Goal: Task Accomplishment & Management: Complete application form

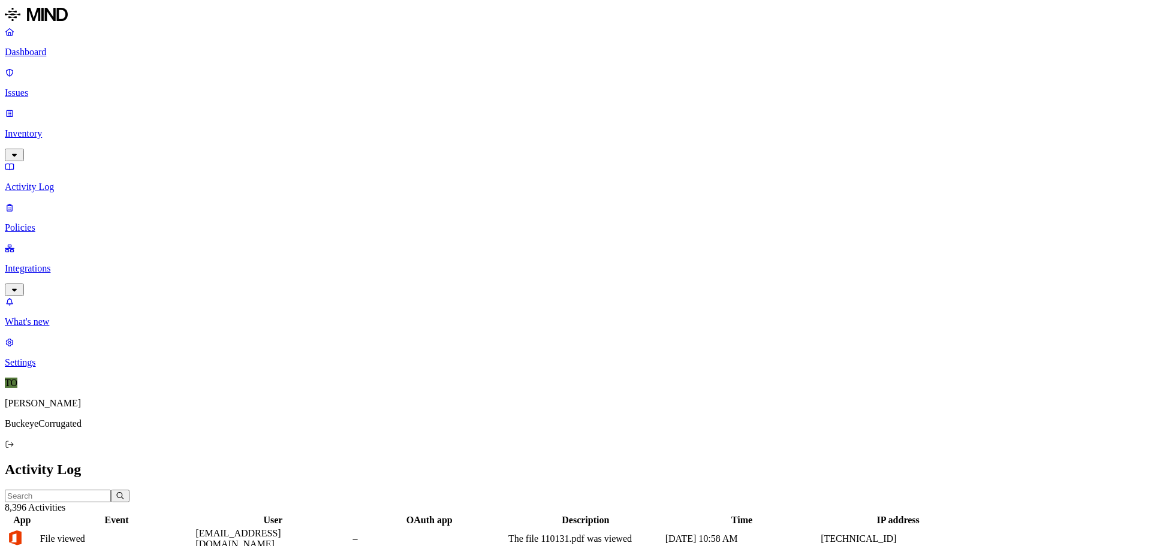
drag, startPoint x: 48, startPoint y: 158, endPoint x: 71, endPoint y: 175, distance: 29.1
click at [49, 263] on p "Integrations" at bounding box center [576, 268] width 1142 height 11
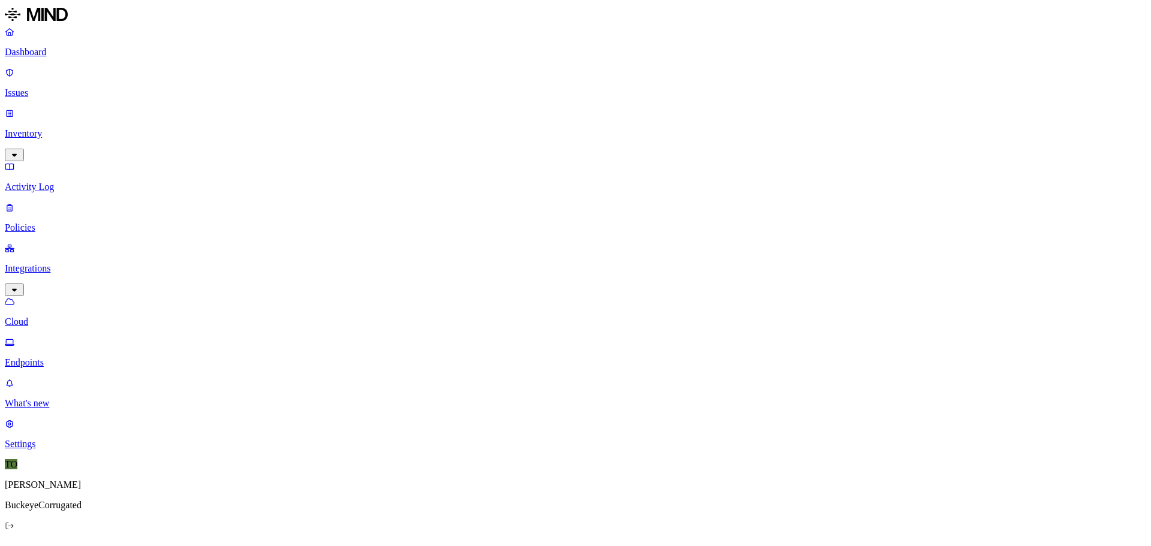
click at [49, 357] on p "Endpoints" at bounding box center [576, 362] width 1142 height 11
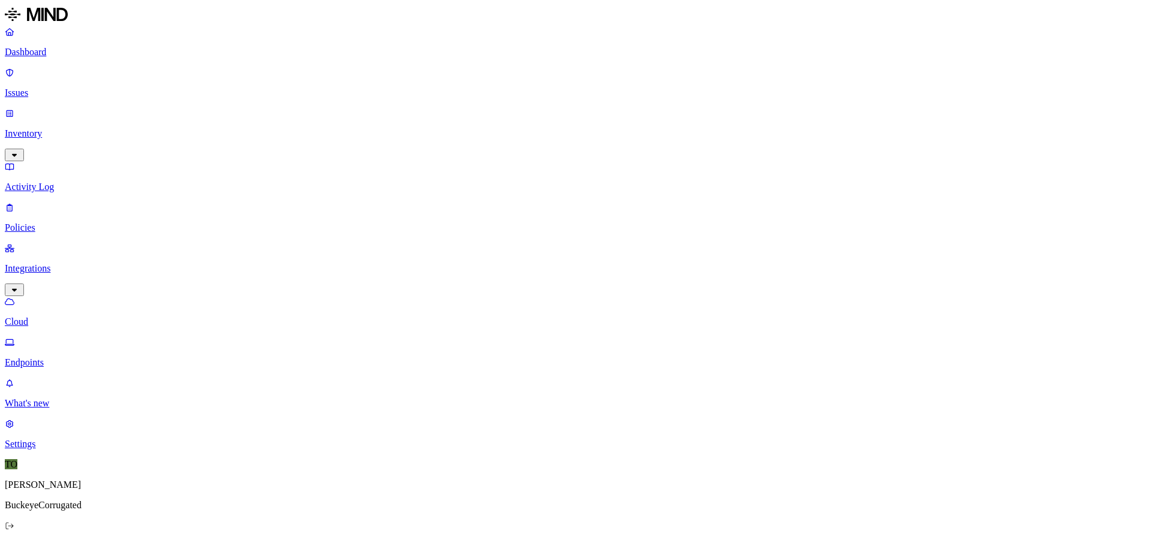
click at [50, 357] on p "Endpoints" at bounding box center [576, 362] width 1142 height 11
click at [55, 128] on p "Inventory" at bounding box center [576, 133] width 1142 height 11
type input "trw"
click at [43, 263] on p "Activity Log" at bounding box center [576, 268] width 1142 height 11
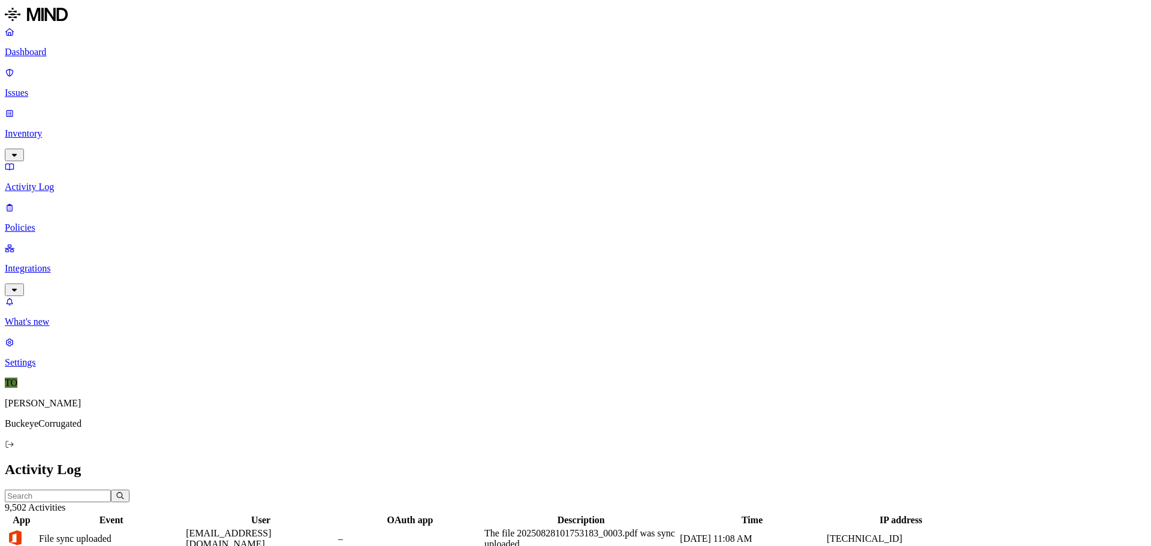
click at [111, 490] on input "text" at bounding box center [58, 496] width 106 height 13
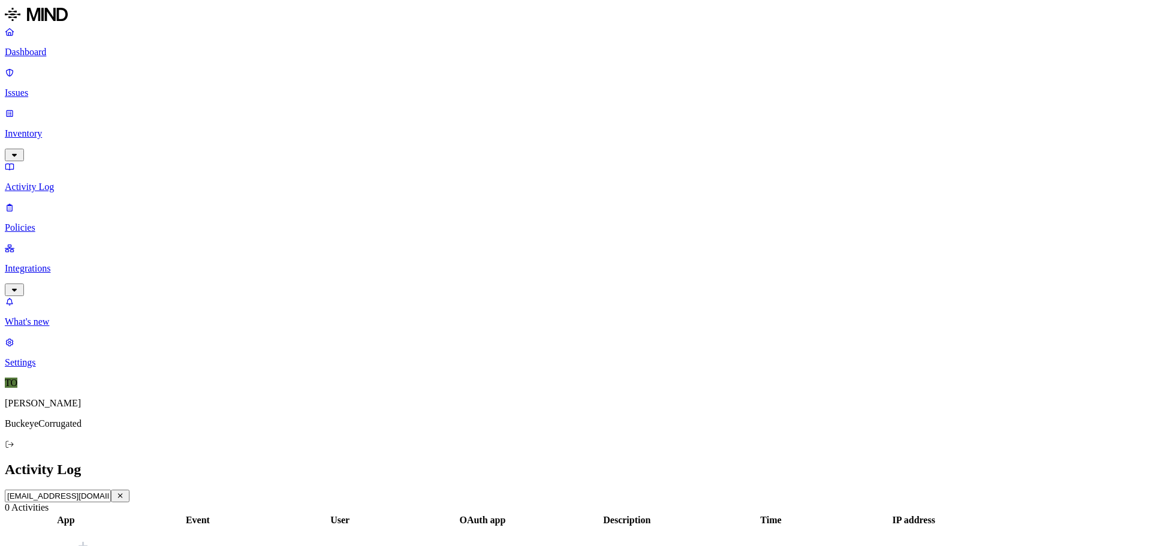
type input "[EMAIL_ADDRESS][DOMAIN_NAME]"
click at [130, 490] on button "button" at bounding box center [120, 496] width 19 height 13
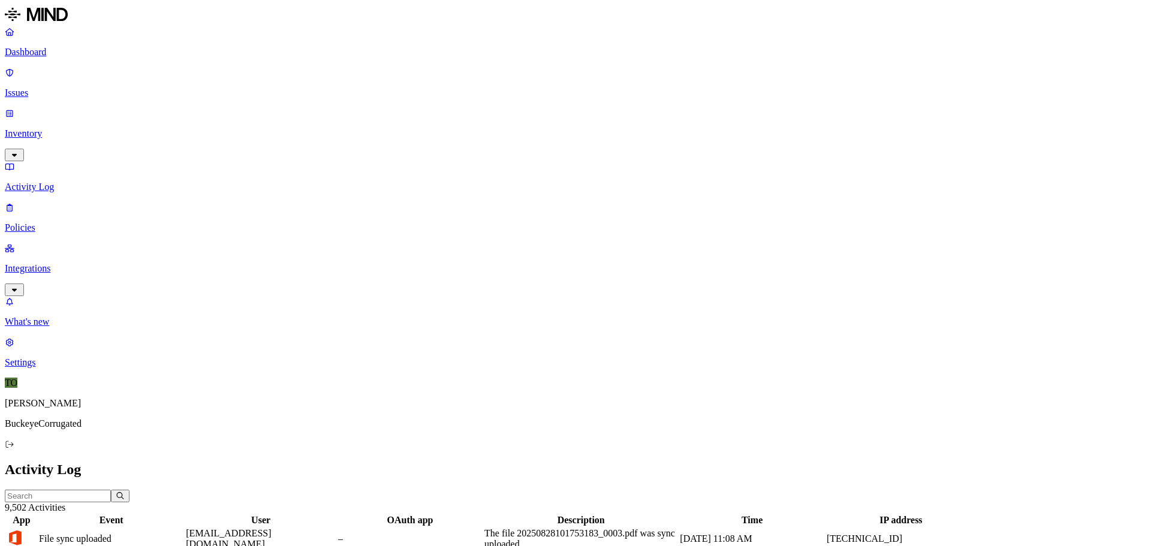
click at [50, 128] on p "Inventory" at bounding box center [576, 133] width 1142 height 11
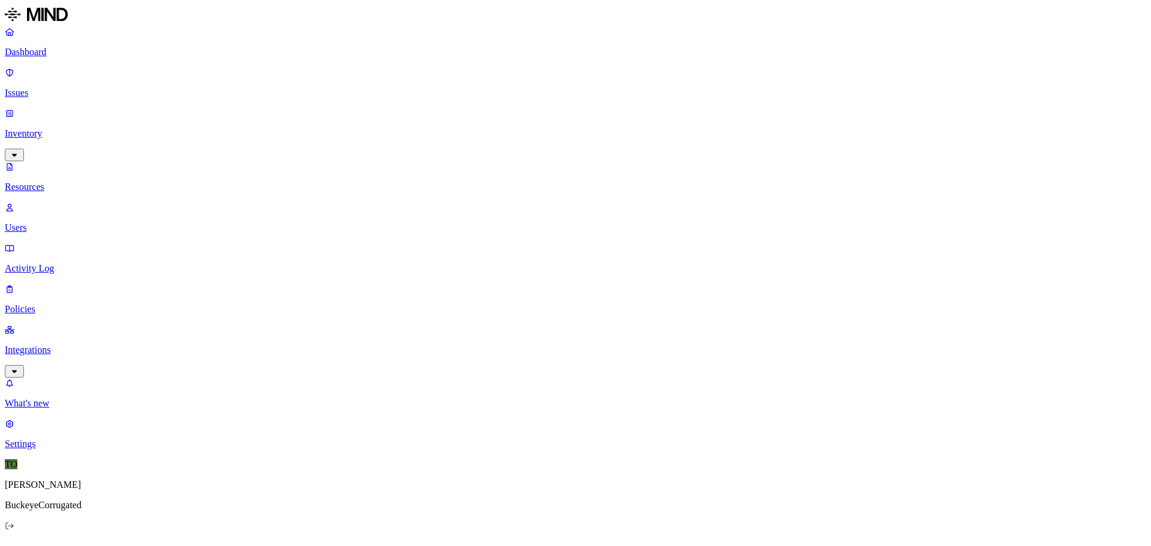
click at [58, 182] on p "Resources" at bounding box center [576, 187] width 1142 height 11
click at [56, 263] on p "Activity Log" at bounding box center [576, 268] width 1142 height 11
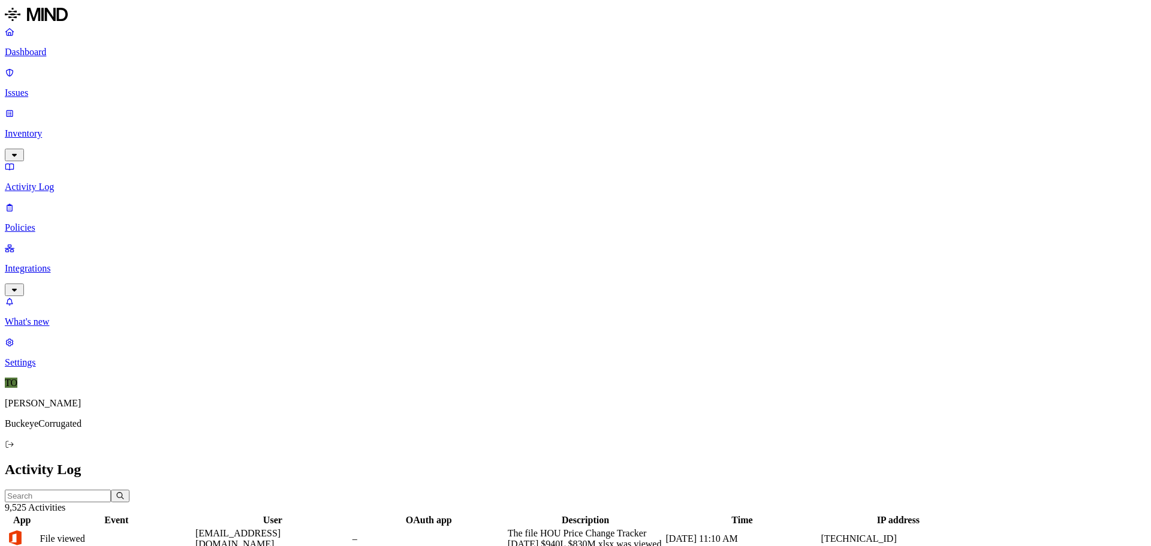
click at [46, 128] on p "Inventory" at bounding box center [576, 133] width 1142 height 11
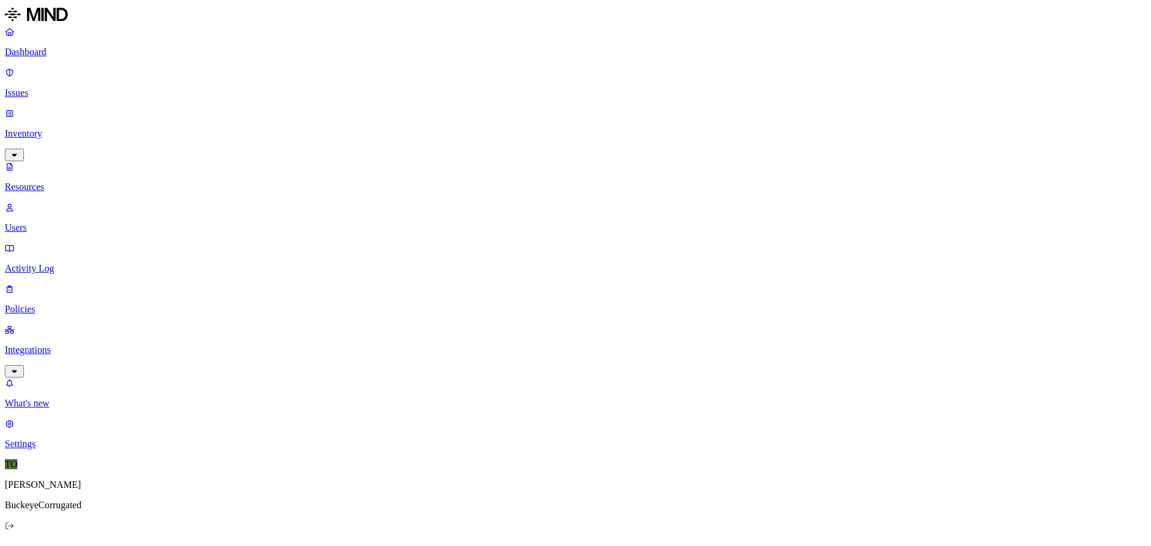
click at [59, 222] on p "Users" at bounding box center [576, 227] width 1142 height 11
type input "[EMAIL_ADDRESS][DOMAIN_NAME]"
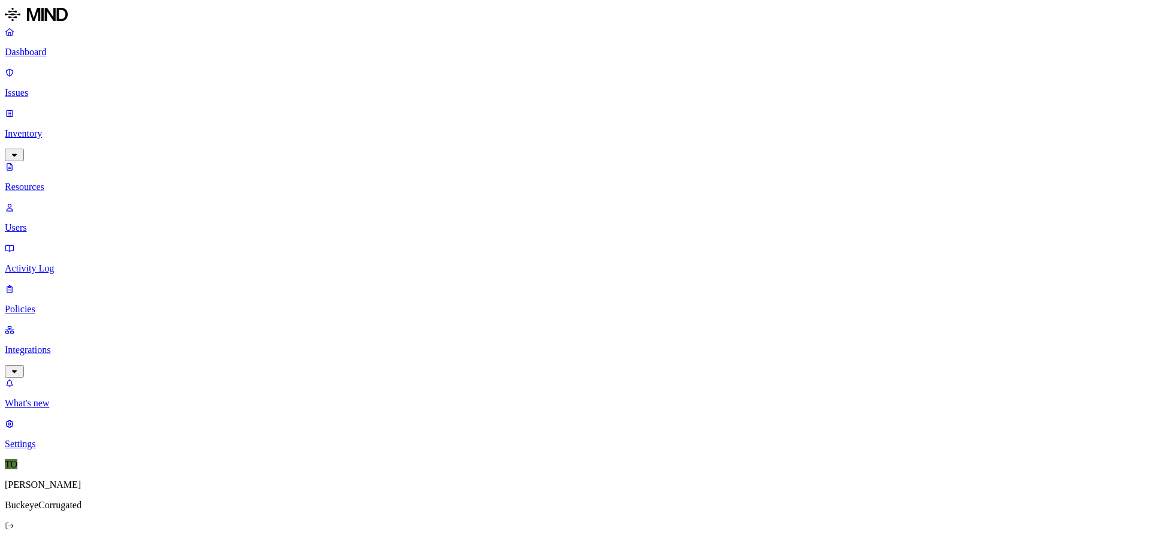
click at [74, 182] on p "Resources" at bounding box center [576, 187] width 1142 height 11
click at [61, 182] on p "Resources" at bounding box center [576, 187] width 1142 height 11
click at [58, 263] on p "Activity Log" at bounding box center [576, 268] width 1142 height 11
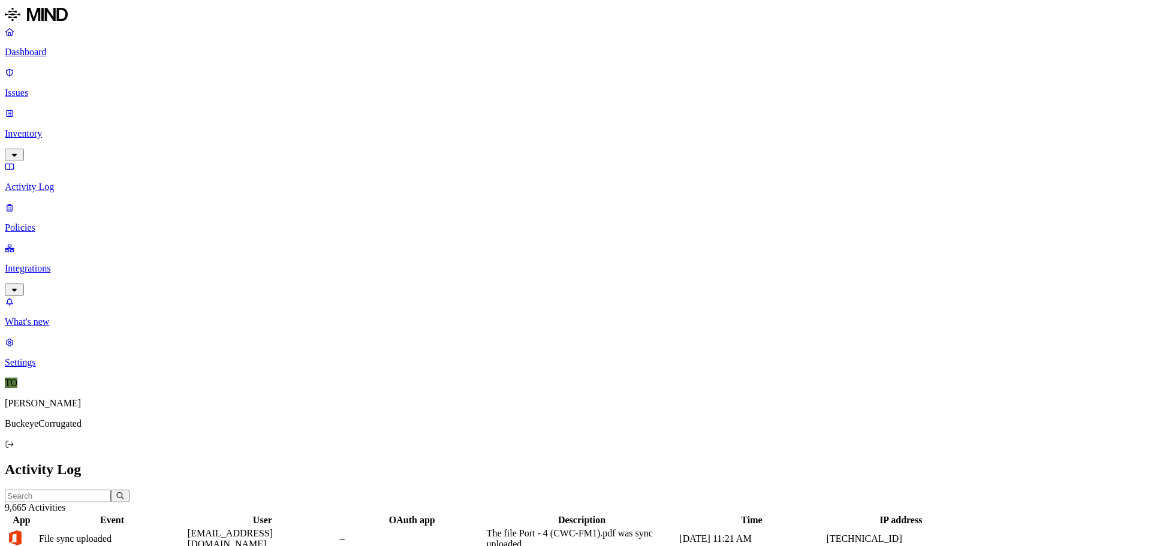
scroll to position [290, 0]
click at [39, 222] on p "Policies" at bounding box center [576, 227] width 1142 height 11
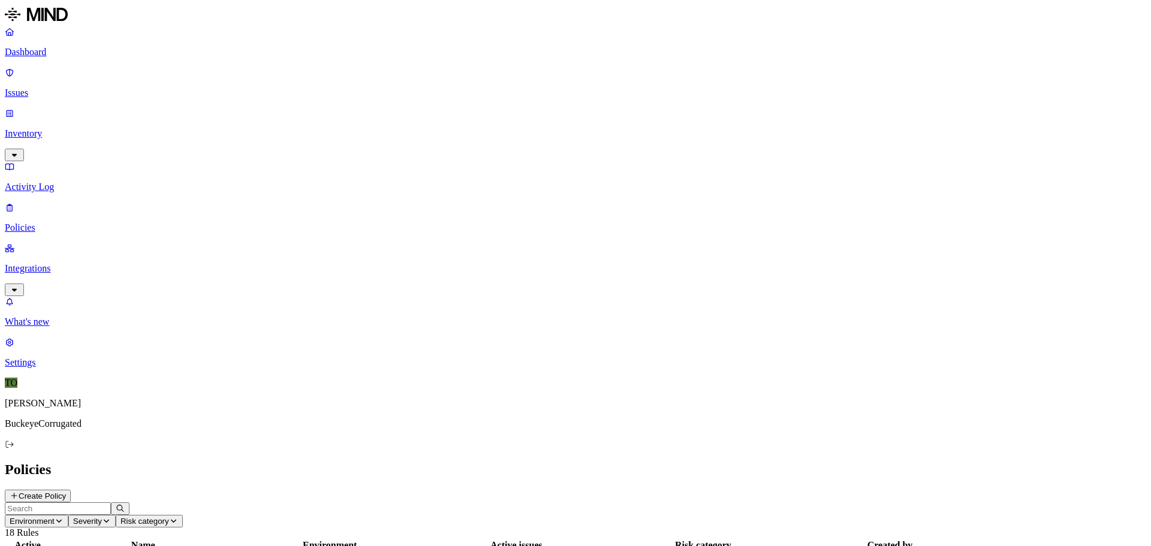
click at [71, 490] on button "Create Policy" at bounding box center [38, 496] width 66 height 13
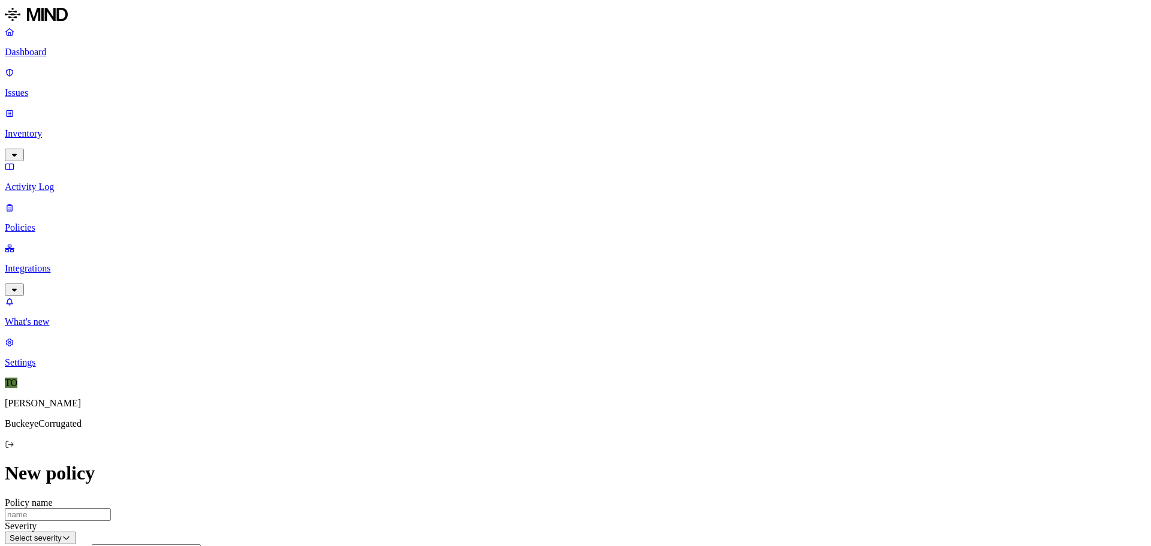
scroll to position [120, 0]
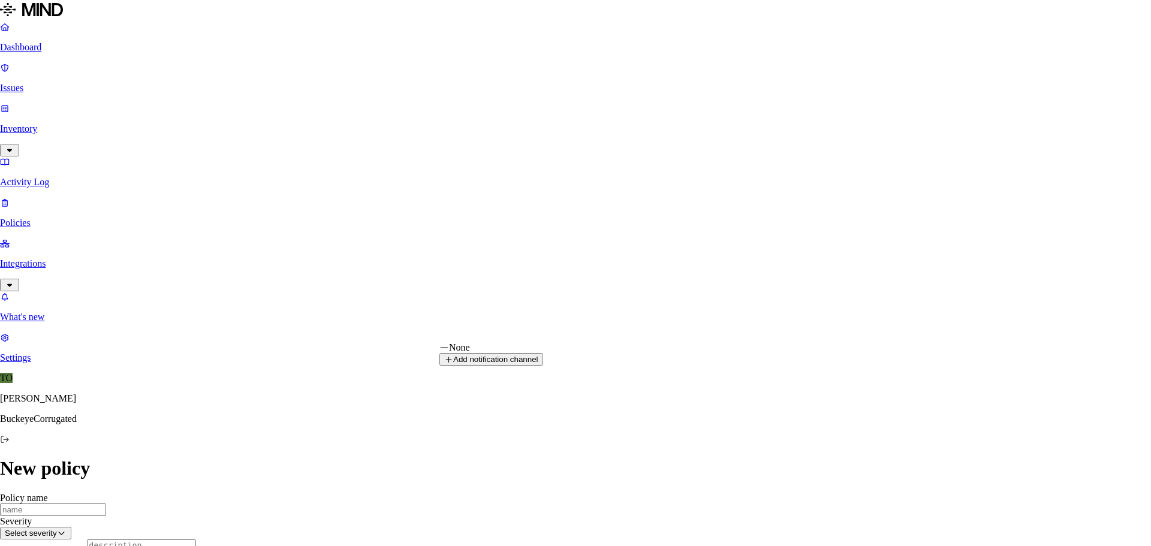
click at [602, 335] on html "Dashboard Issues Inventory Activity Log Policies Integrations What's new 1 Sett…" at bounding box center [575, 518] width 1151 height 1036
click at [329, 313] on html "Dashboard Issues Inventory Activity Log Policies Integrations What's new 1 Sett…" at bounding box center [575, 518] width 1151 height 1036
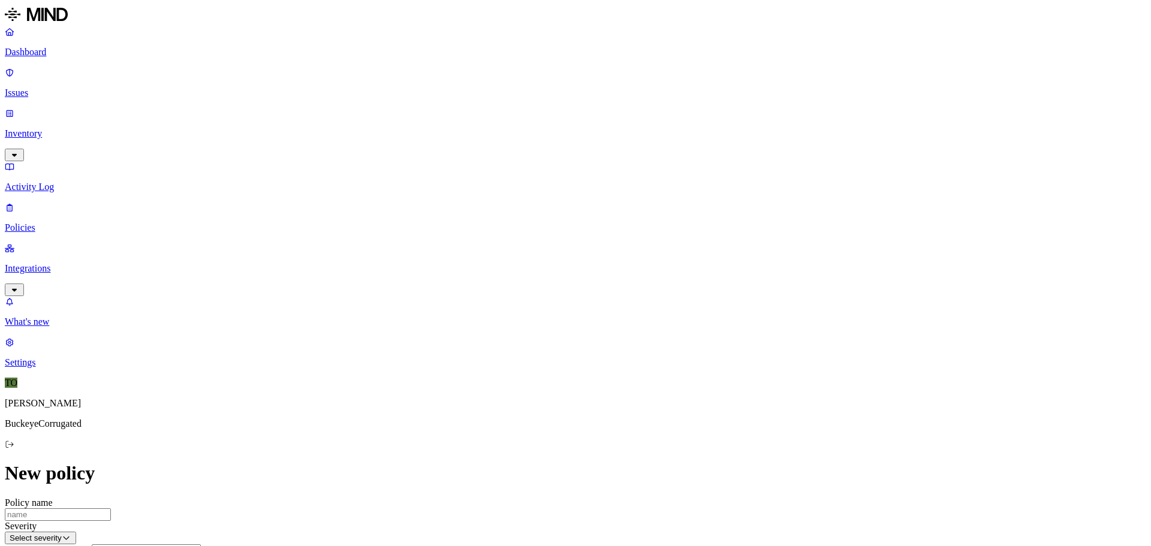
scroll to position [0, 0]
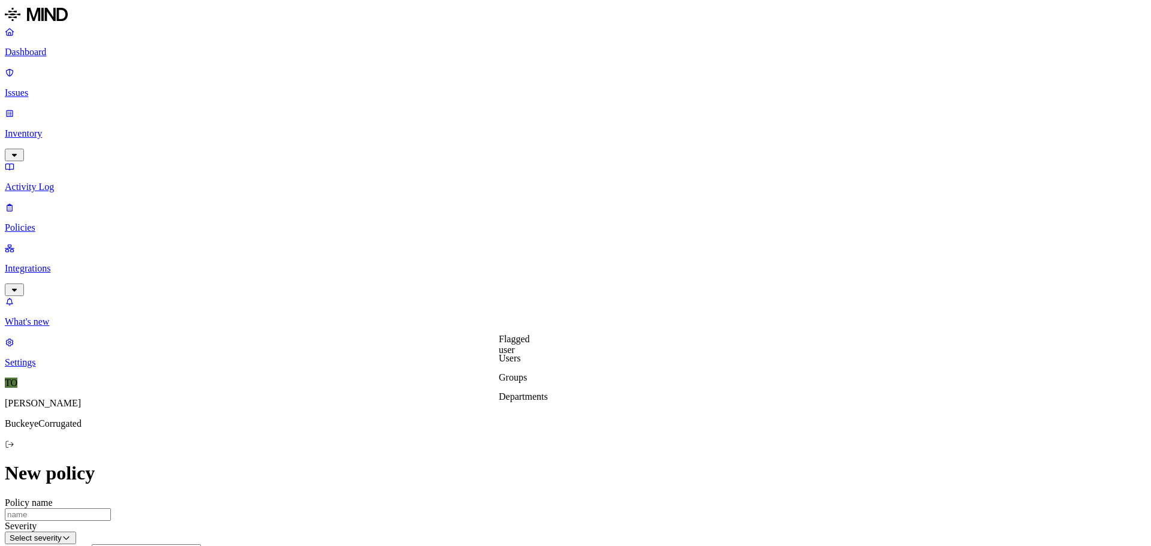
click at [521, 363] on label "Users" at bounding box center [510, 358] width 22 height 10
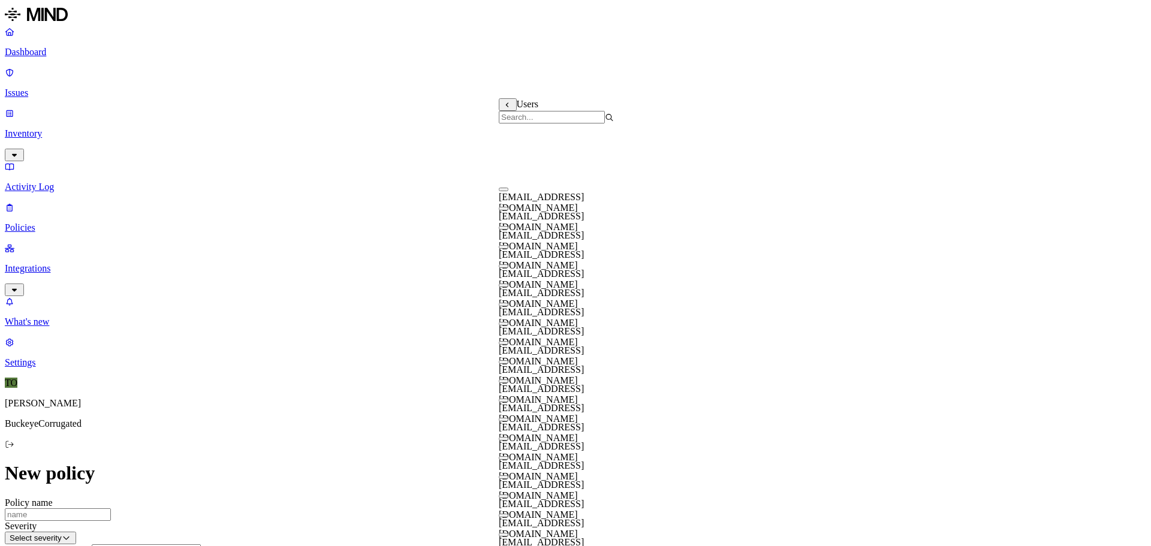
scroll to position [180, 0]
click at [582, 119] on input "search" at bounding box center [552, 117] width 106 height 13
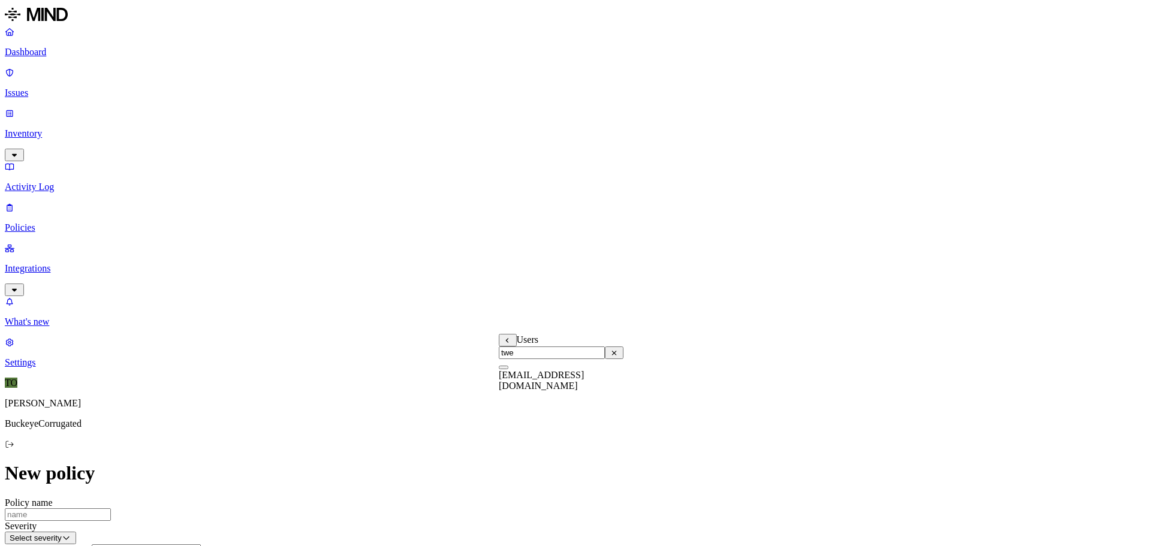
scroll to position [0, 0]
type input "twe"
click at [509, 369] on button "button" at bounding box center [504, 368] width 10 height 4
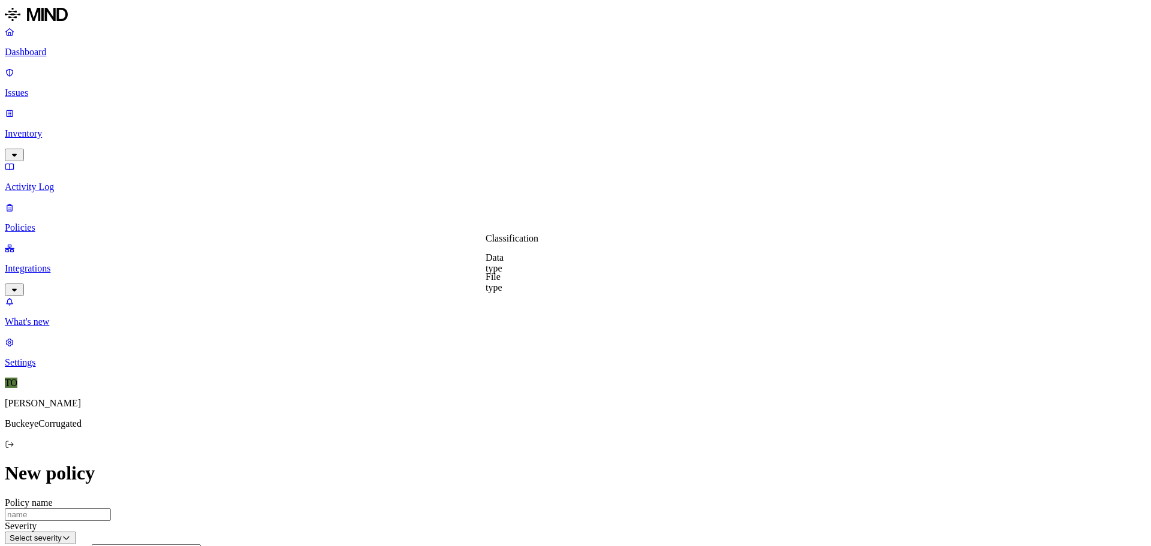
click at [503, 282] on label "File type" at bounding box center [494, 282] width 17 height 21
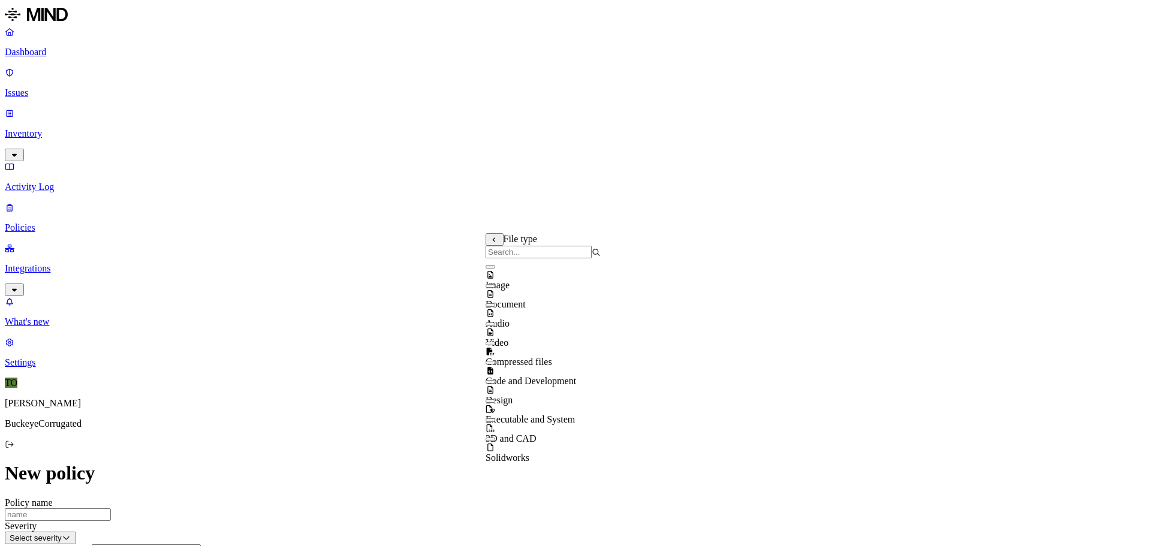
click at [495, 288] on button "button" at bounding box center [491, 286] width 10 height 4
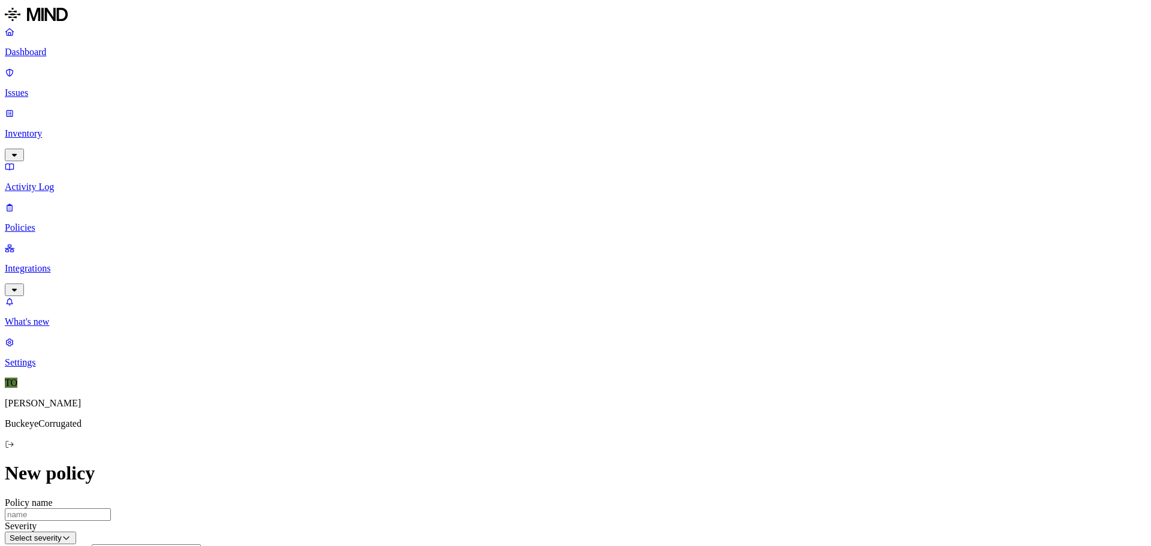
click at [543, 294] on label "Web Category" at bounding box center [524, 294] width 35 height 21
click at [533, 292] on span "Web Category" at bounding box center [552, 289] width 55 height 10
click at [516, 292] on icon at bounding box center [516, 290] width 8 height 7
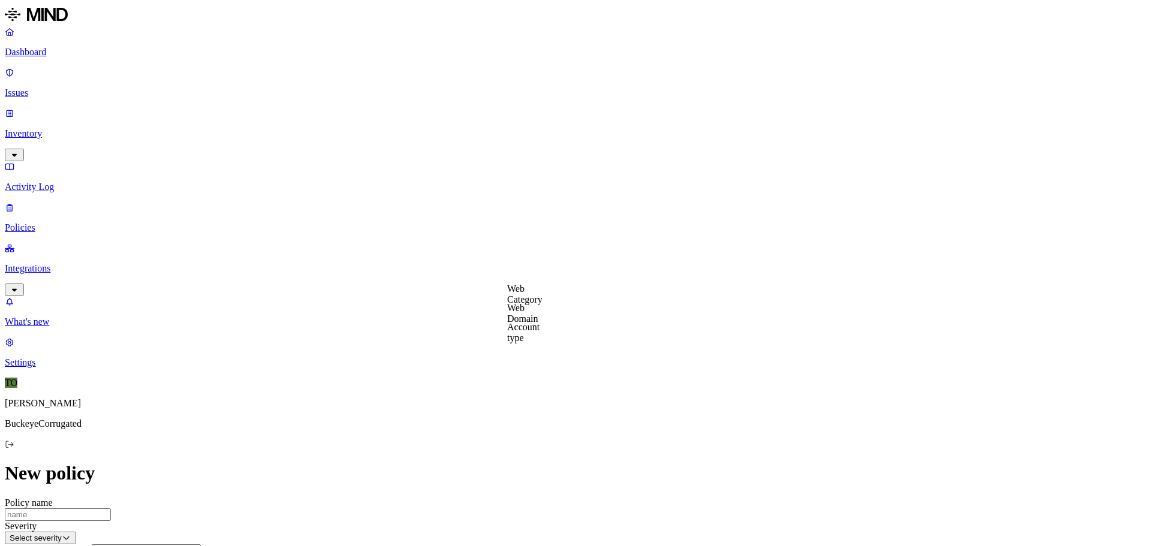
click at [530, 318] on label "Web Domain" at bounding box center [522, 313] width 31 height 21
click at [518, 294] on icon at bounding box center [516, 290] width 8 height 7
click at [540, 339] on label "Account type" at bounding box center [523, 332] width 32 height 21
click at [515, 293] on icon at bounding box center [516, 290] width 8 height 7
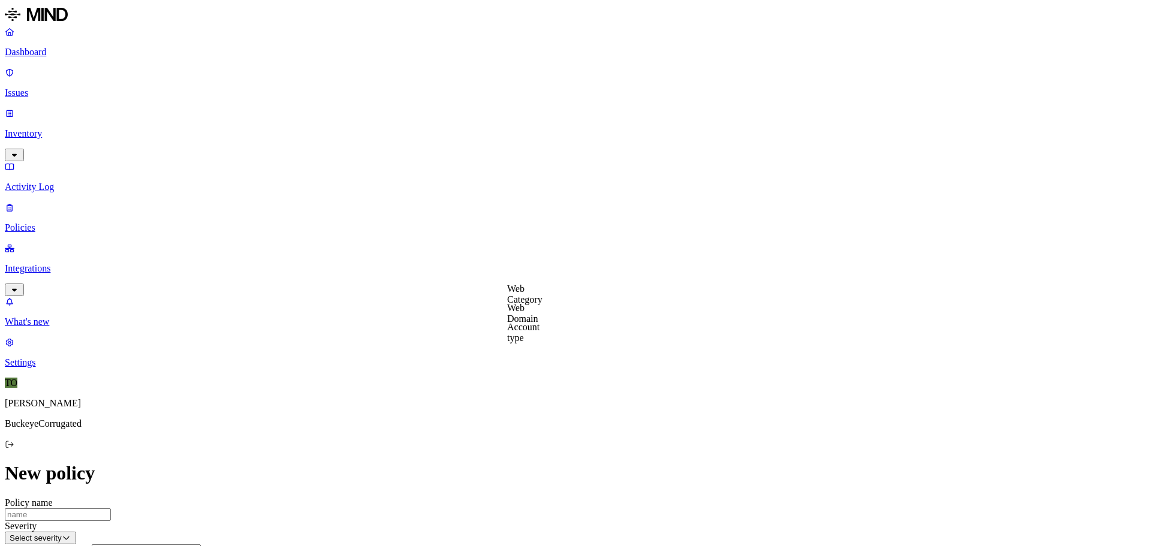
click at [534, 319] on label "Web Domain" at bounding box center [522, 313] width 31 height 21
click at [111, 509] on input "Policy name" at bounding box center [58, 515] width 106 height 13
type input "TRW Test to stop excel DLP"
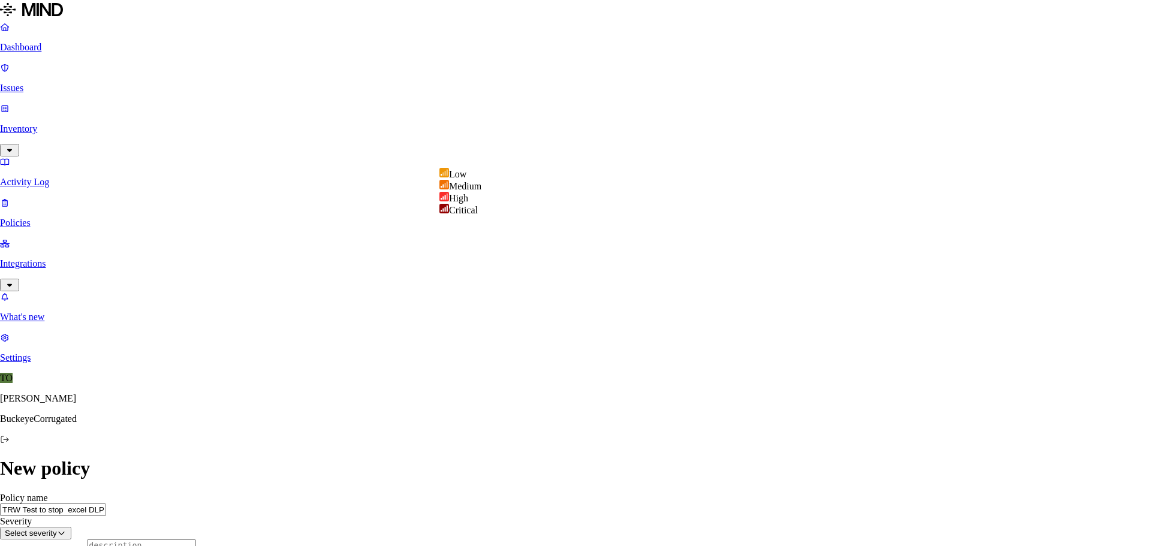
select select "2"
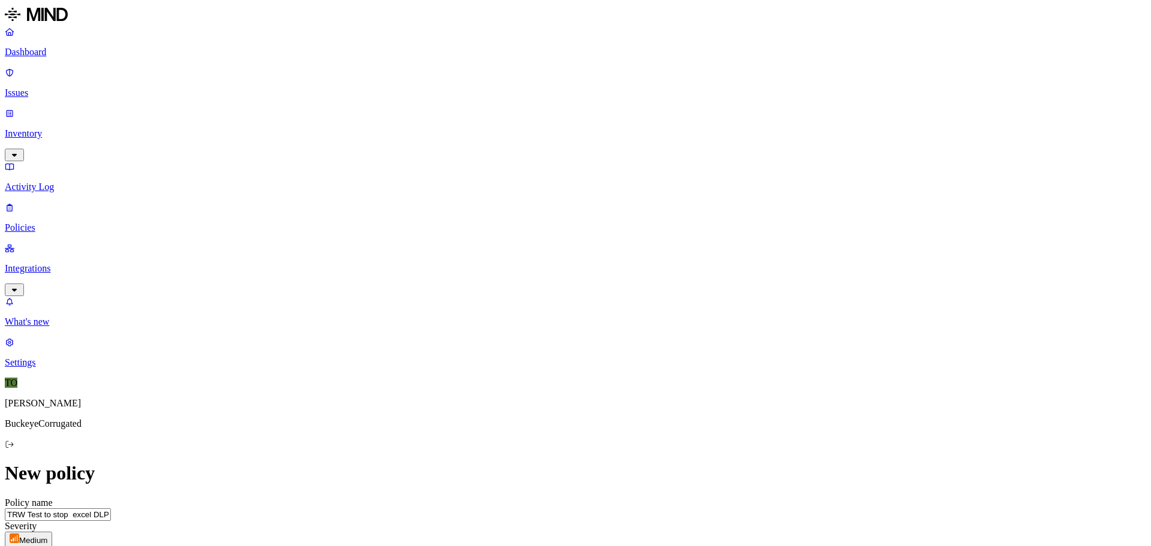
type textarea "This is a test policy"
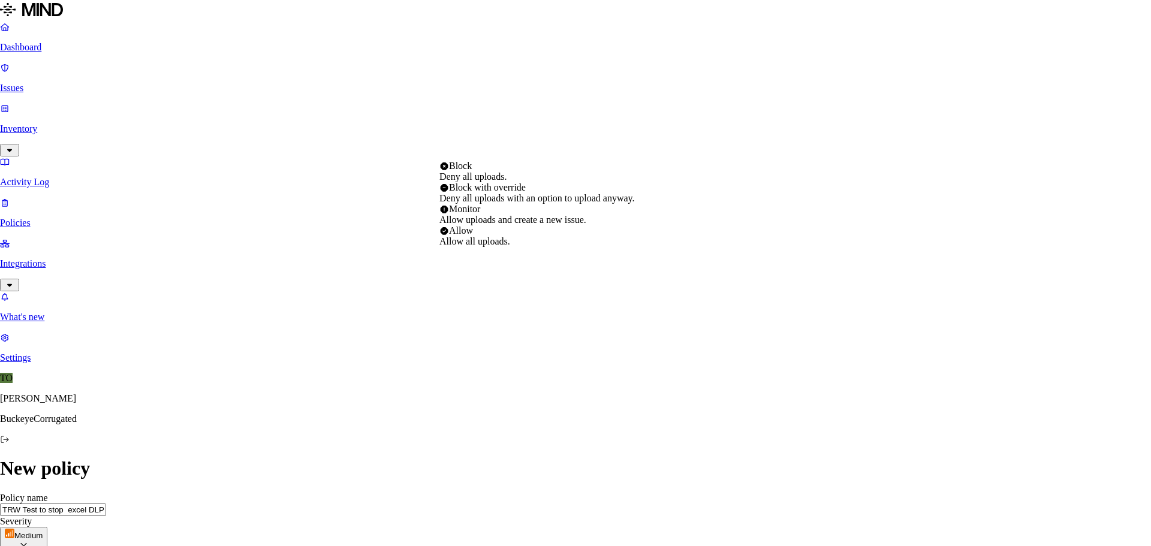
select select "2"
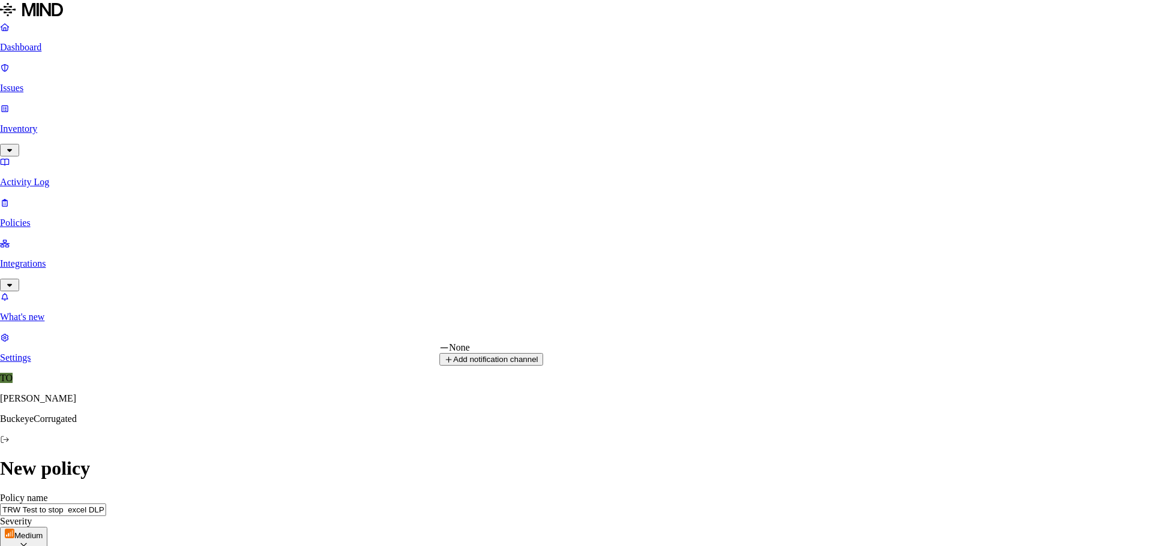
click at [543, 366] on button "Add notification channel" at bounding box center [492, 359] width 104 height 13
type input "Test MIND Notification"
type input "tweber@bcipkg.com, rwright@bcipkg.com"
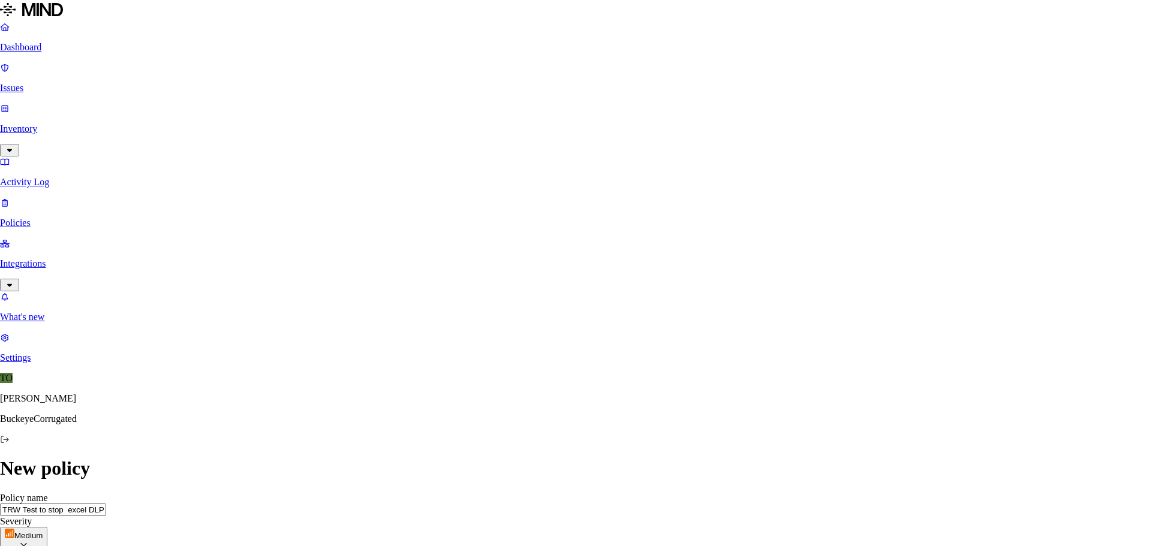
type input "tweber@bcipkg.com"
drag, startPoint x: 341, startPoint y: 294, endPoint x: 396, endPoint y: 294, distance: 55.8
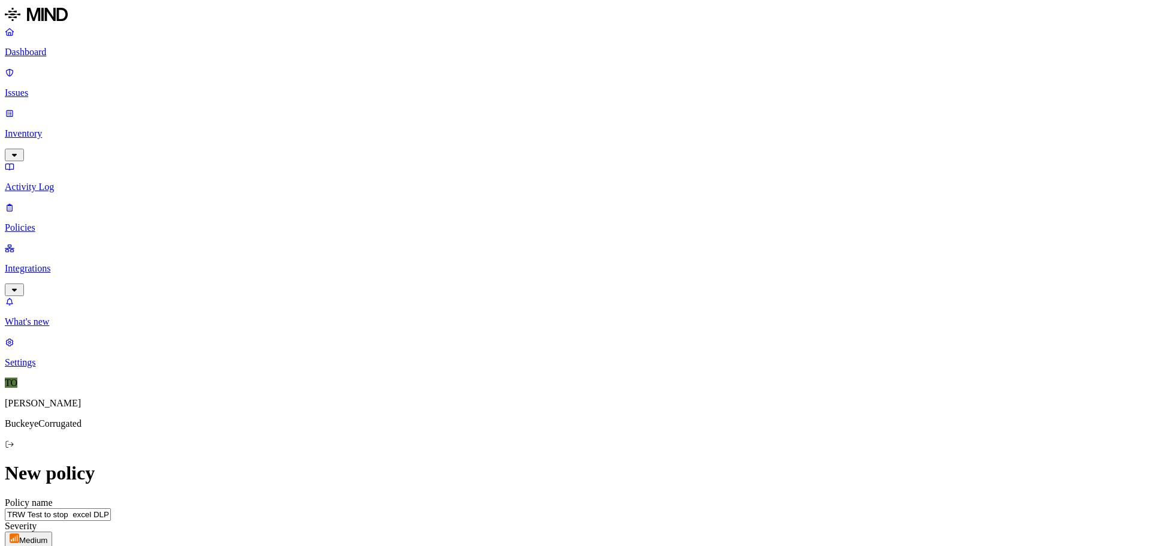
scroll to position [480, 0]
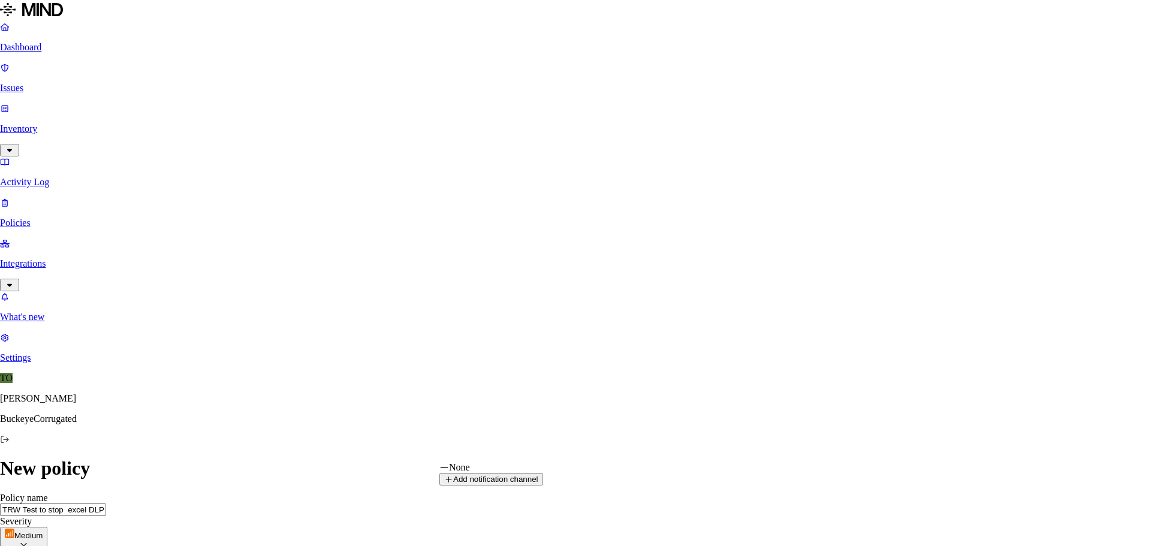
click at [543, 486] on button "Add notification channel" at bounding box center [492, 479] width 104 height 13
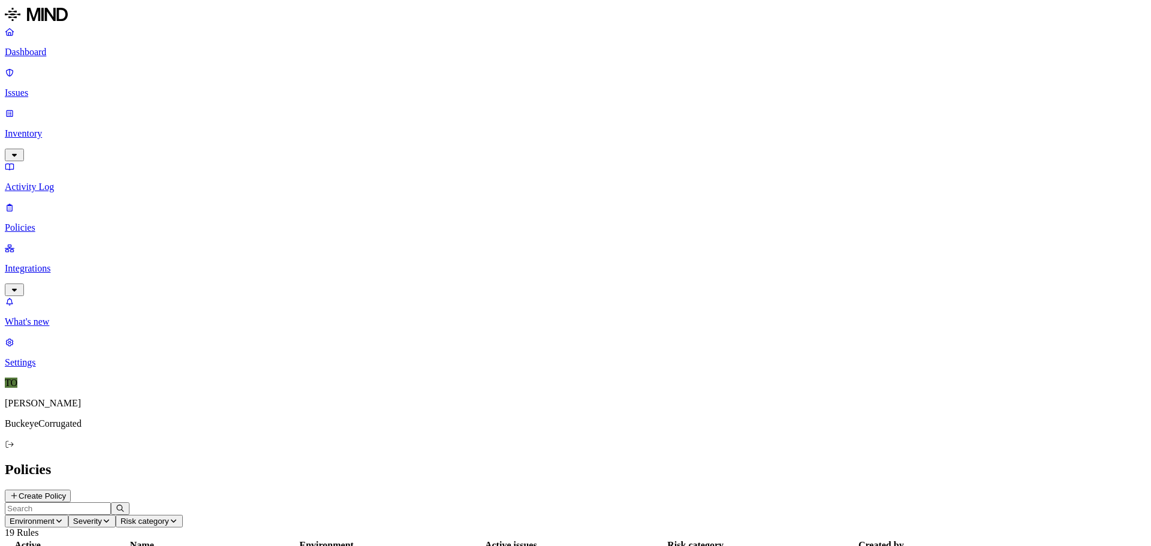
click at [54, 182] on p "Activity Log" at bounding box center [576, 187] width 1142 height 11
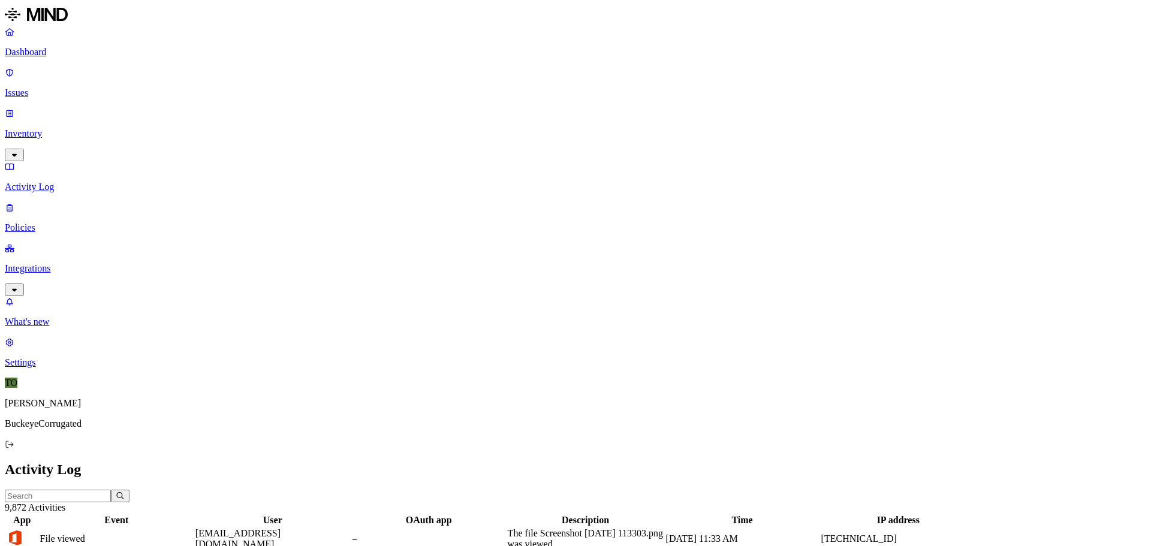
click at [43, 88] on p "Issues" at bounding box center [576, 93] width 1142 height 11
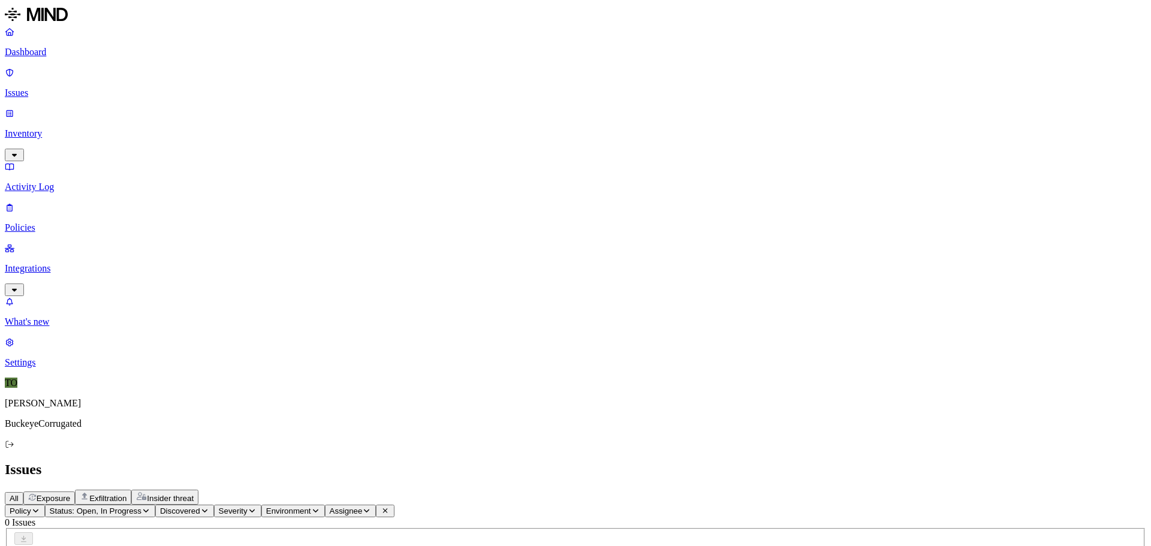
click at [50, 52] on p "Dashboard" at bounding box center [576, 52] width 1142 height 11
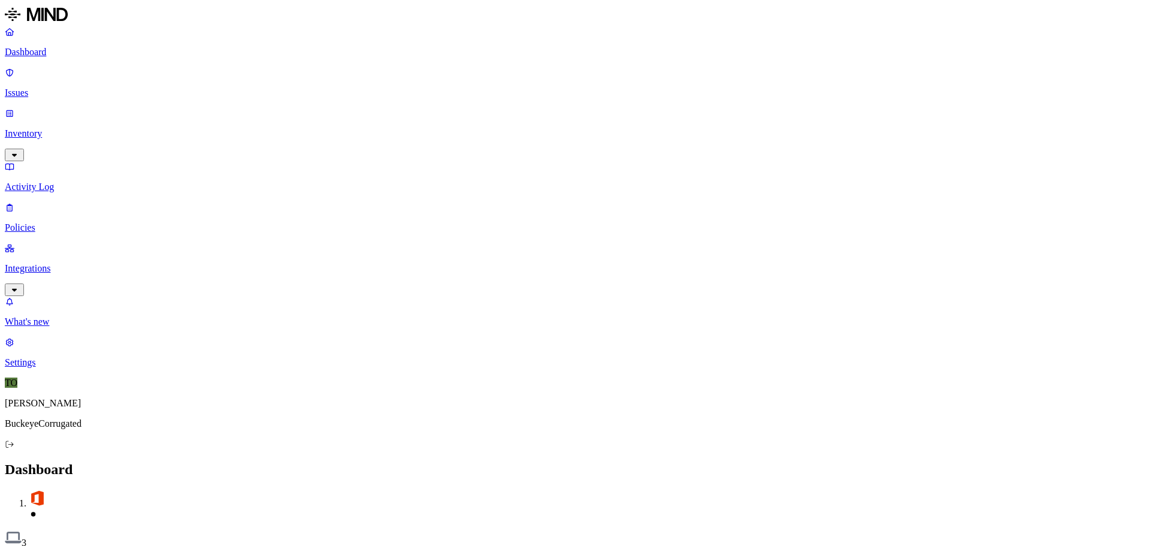
click at [38, 182] on p "Activity Log" at bounding box center [576, 187] width 1142 height 11
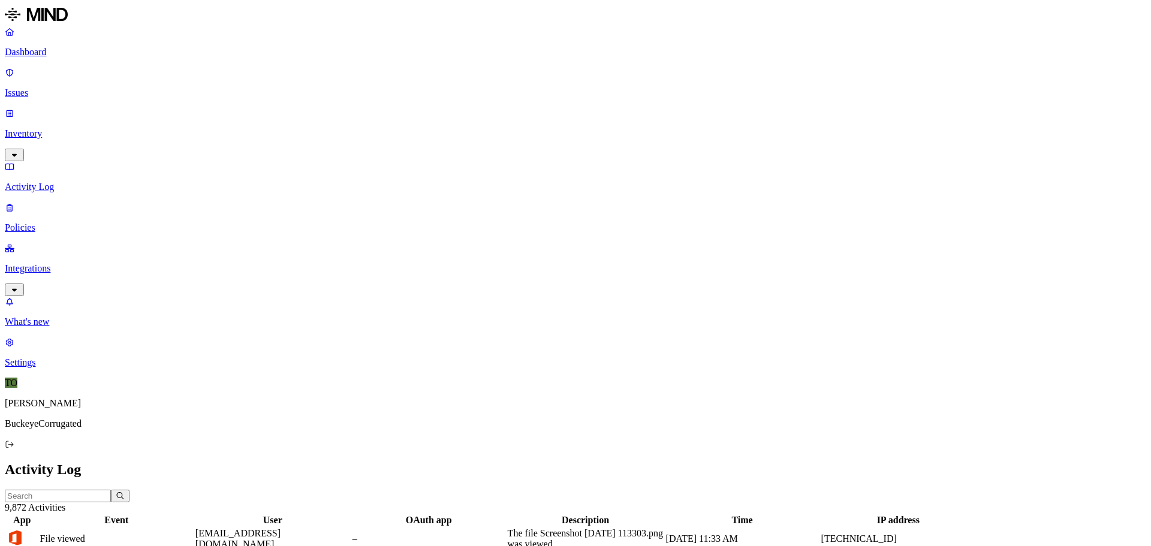
click at [47, 222] on p "Policies" at bounding box center [576, 227] width 1142 height 11
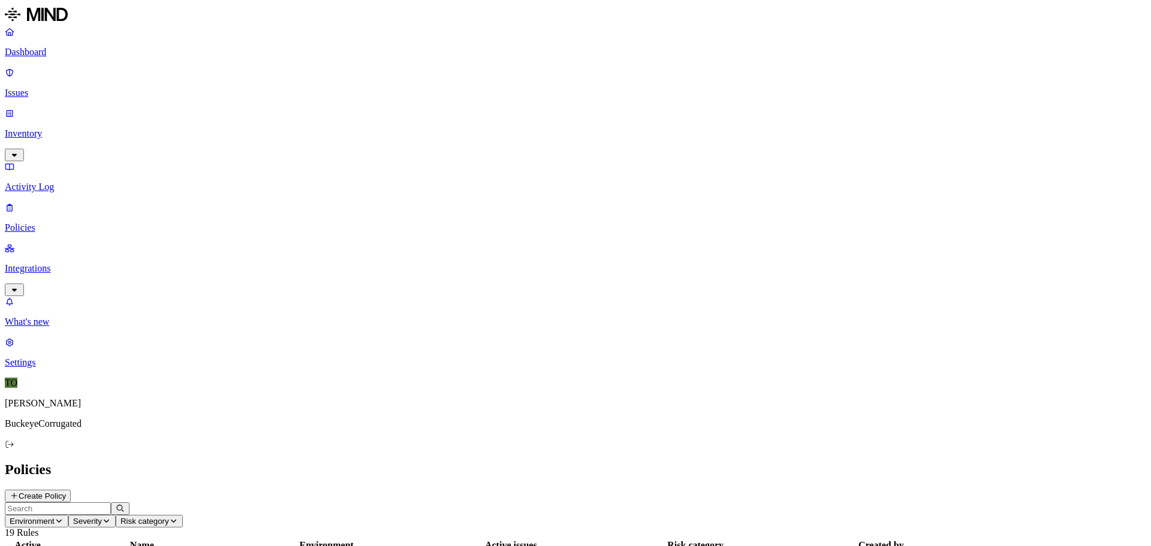
click at [44, 182] on p "Activity Log" at bounding box center [576, 187] width 1142 height 11
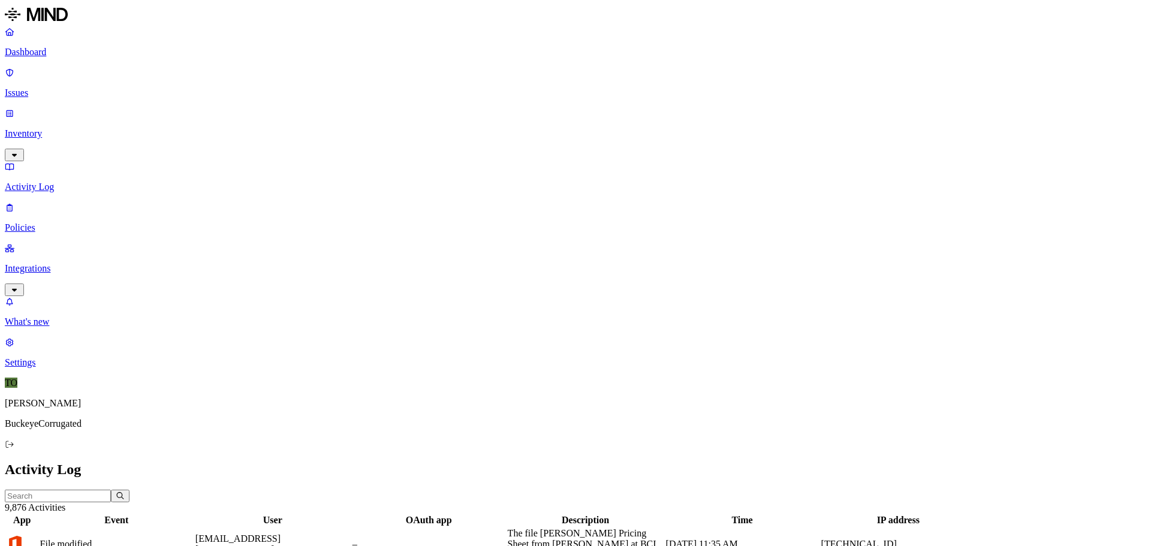
click at [42, 88] on p "Issues" at bounding box center [576, 93] width 1142 height 11
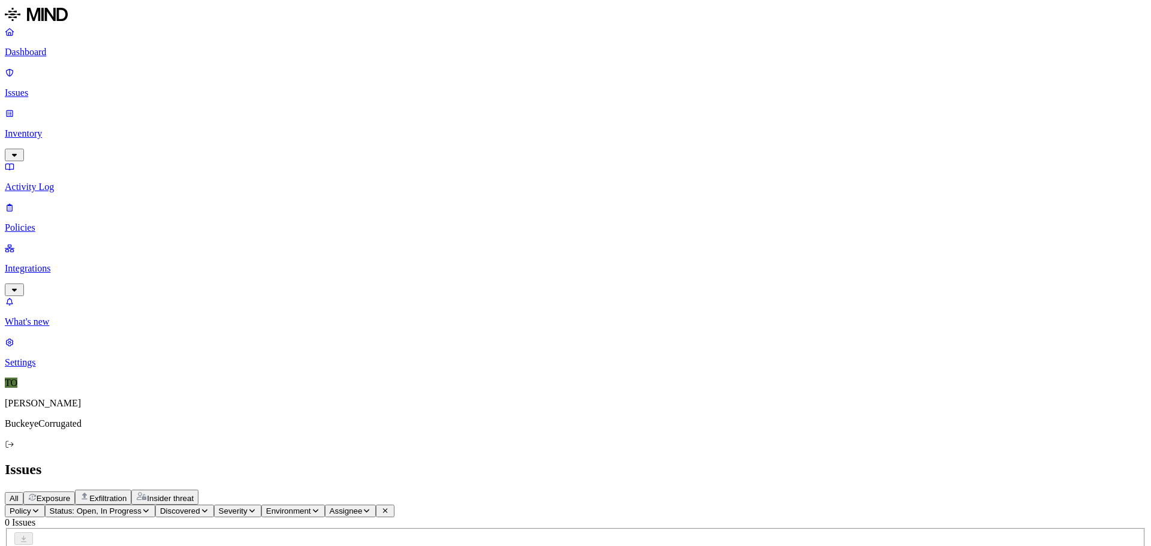
click at [53, 182] on p "Activity Log" at bounding box center [576, 187] width 1142 height 11
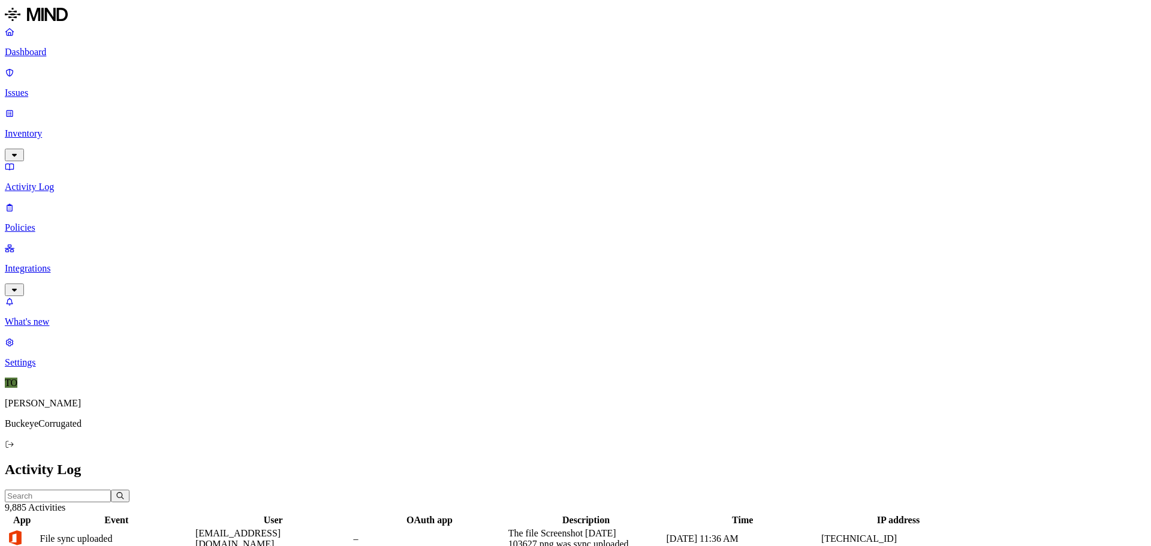
click at [63, 128] on p "Inventory" at bounding box center [576, 133] width 1142 height 11
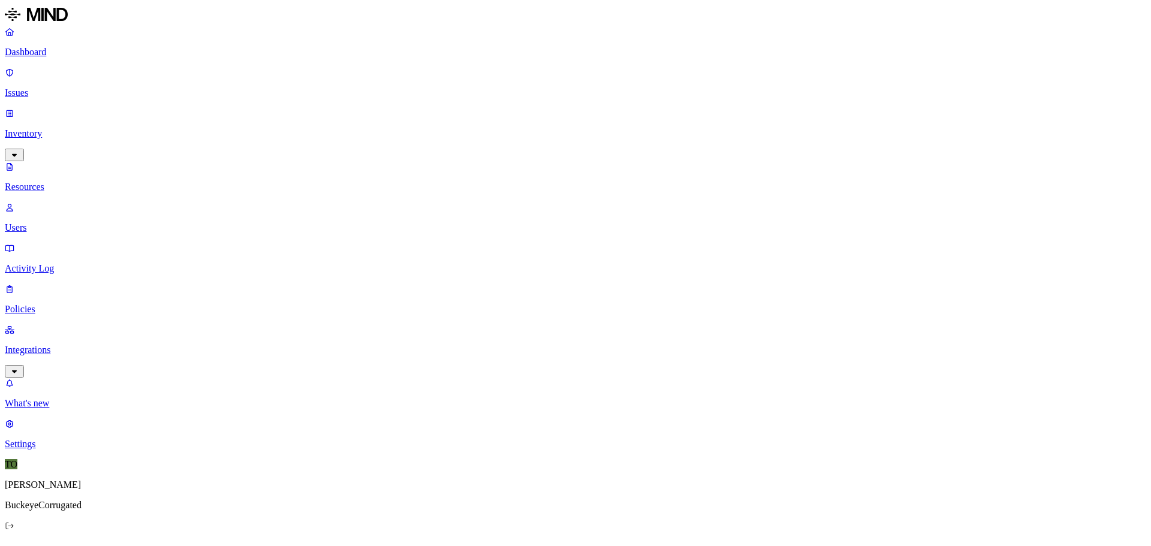
click at [60, 345] on p "Integrations" at bounding box center [576, 350] width 1142 height 11
click at [56, 357] on p "Endpoints" at bounding box center [576, 362] width 1142 height 11
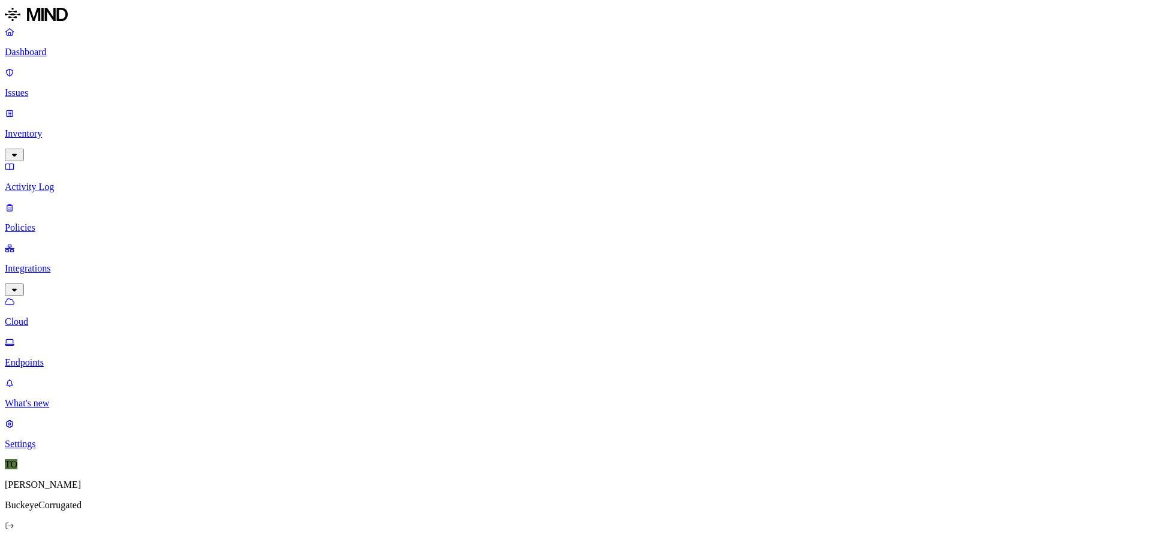
click at [61, 58] on p "Dashboard" at bounding box center [576, 52] width 1142 height 11
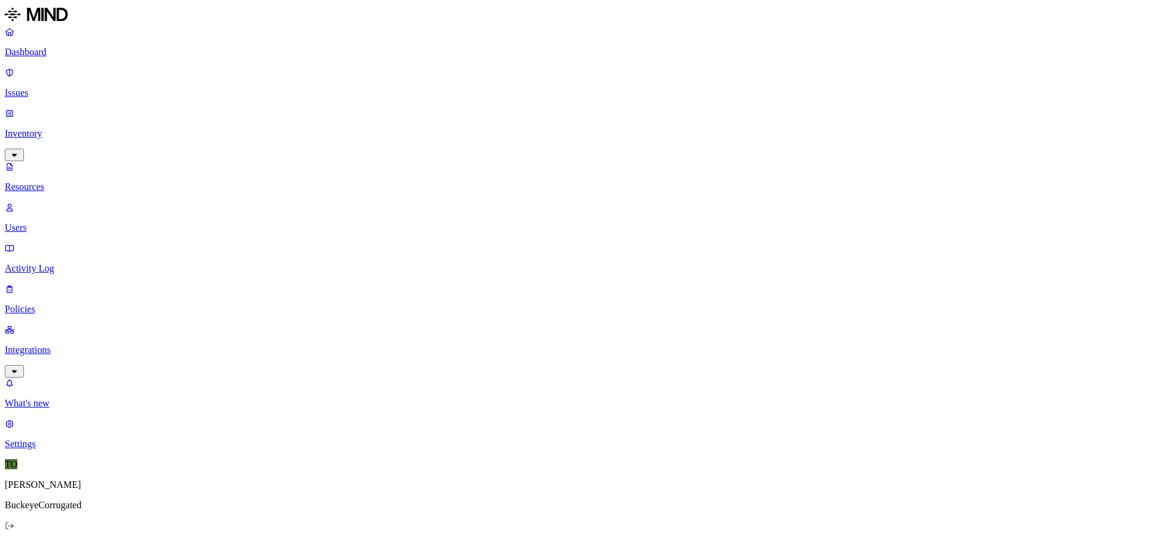
click at [209, 543] on div "Resources" at bounding box center [576, 551] width 1142 height 16
type input "trw"
click at [47, 182] on p "Resources" at bounding box center [576, 187] width 1142 height 11
click at [53, 263] on p "Activity Log" at bounding box center [576, 268] width 1142 height 11
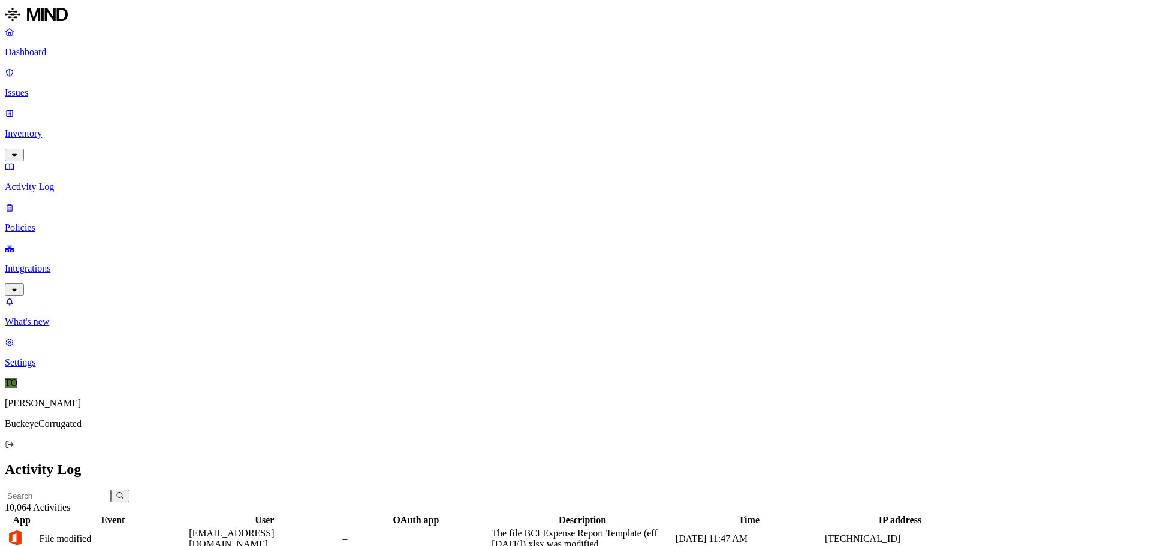
click at [58, 128] on p "Inventory" at bounding box center [576, 133] width 1142 height 11
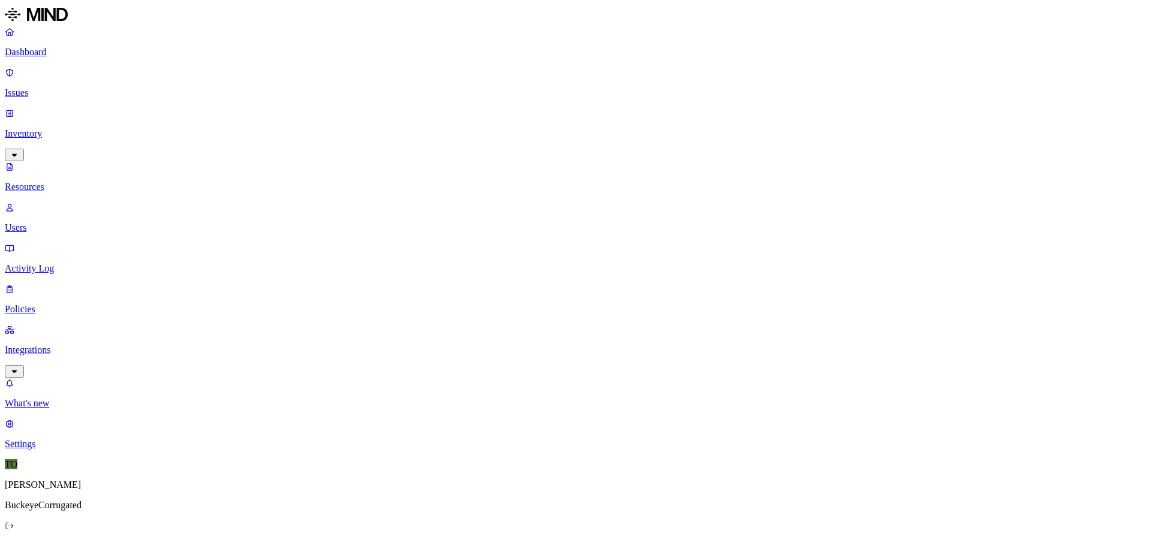
click at [55, 202] on link "Users" at bounding box center [576, 217] width 1142 height 31
type input "tweber@bcipkg.com"
drag, startPoint x: 946, startPoint y: 222, endPoint x: 1016, endPoint y: 228, distance: 69.9
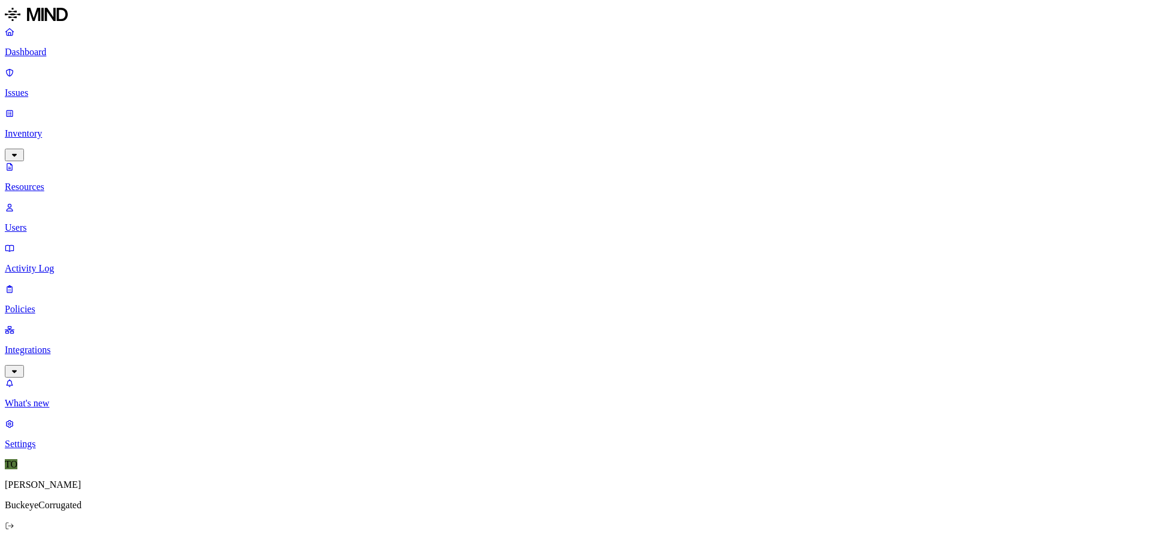
drag, startPoint x: 1017, startPoint y: 214, endPoint x: 1043, endPoint y: 214, distance: 26.4
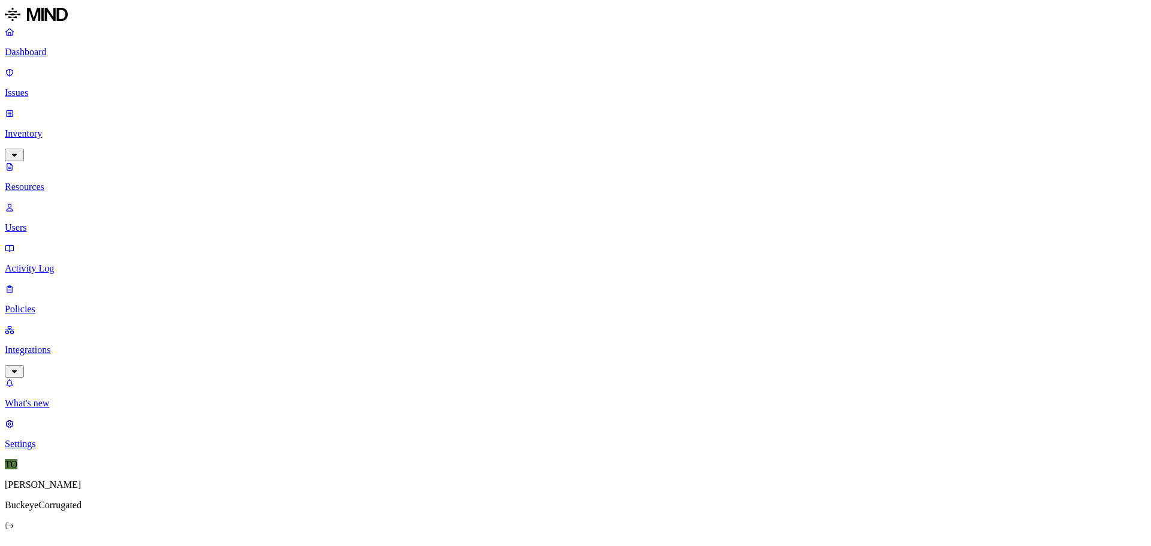
click at [61, 182] on p "Resources" at bounding box center [576, 187] width 1142 height 11
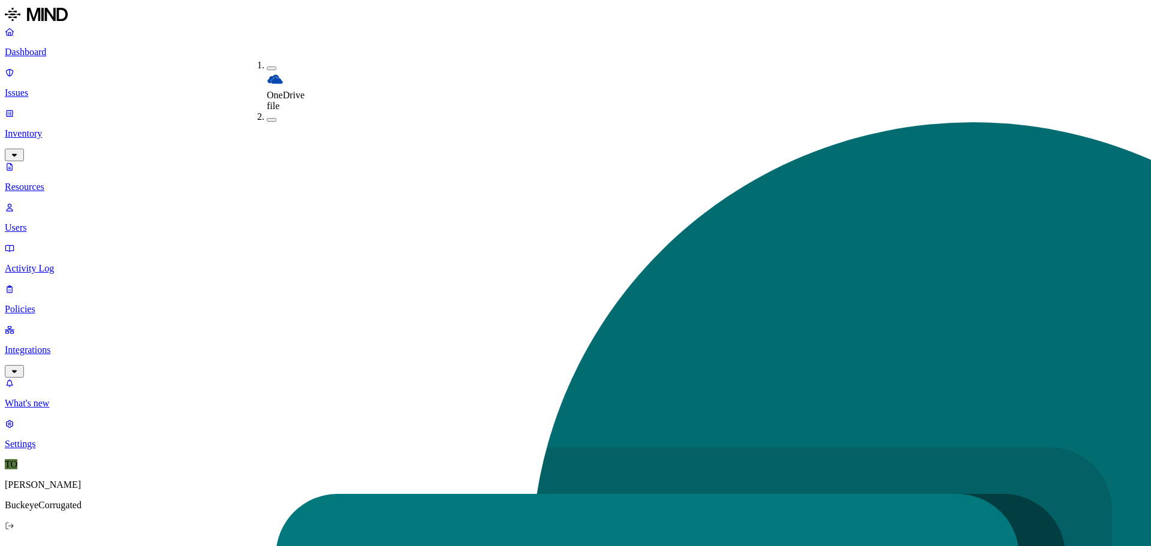
click at [264, 543] on h2 "Resources" at bounding box center [576, 551] width 1142 height 16
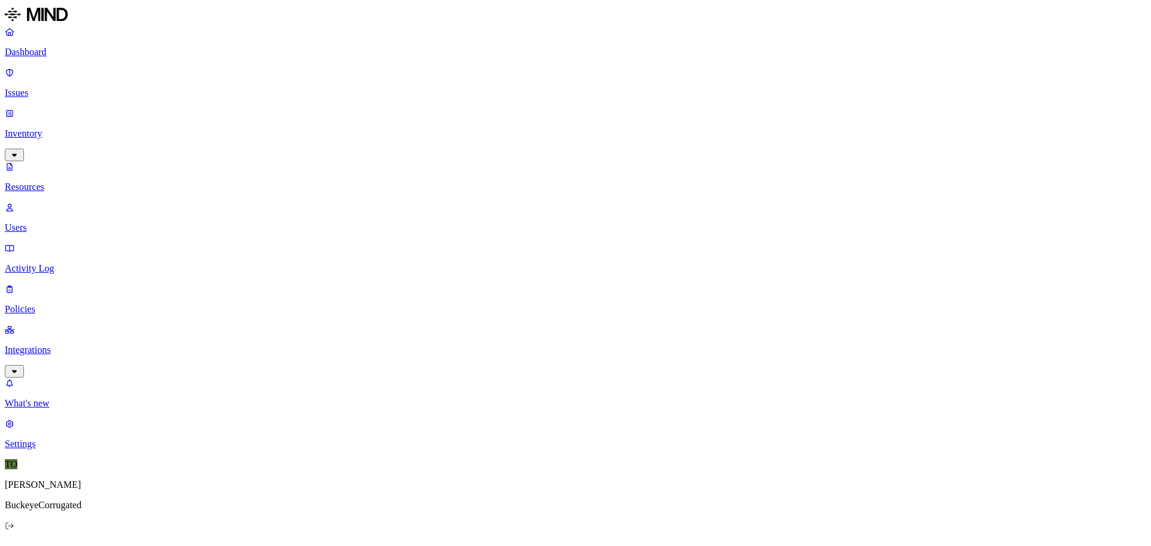
click at [34, 345] on p "Integrations" at bounding box center [576, 350] width 1142 height 11
click at [55, 357] on p "Endpoints" at bounding box center [576, 362] width 1142 height 11
drag, startPoint x: 614, startPoint y: 251, endPoint x: 617, endPoint y: 243, distance: 8.4
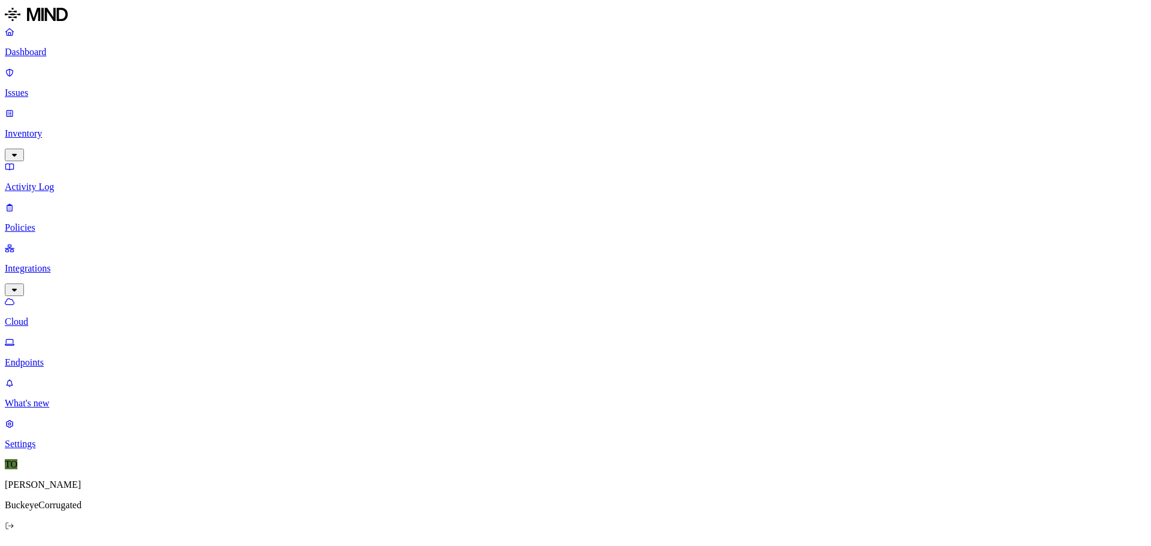
click at [40, 128] on p "Inventory" at bounding box center [576, 133] width 1142 height 11
click at [60, 182] on p "Resources" at bounding box center [576, 187] width 1142 height 11
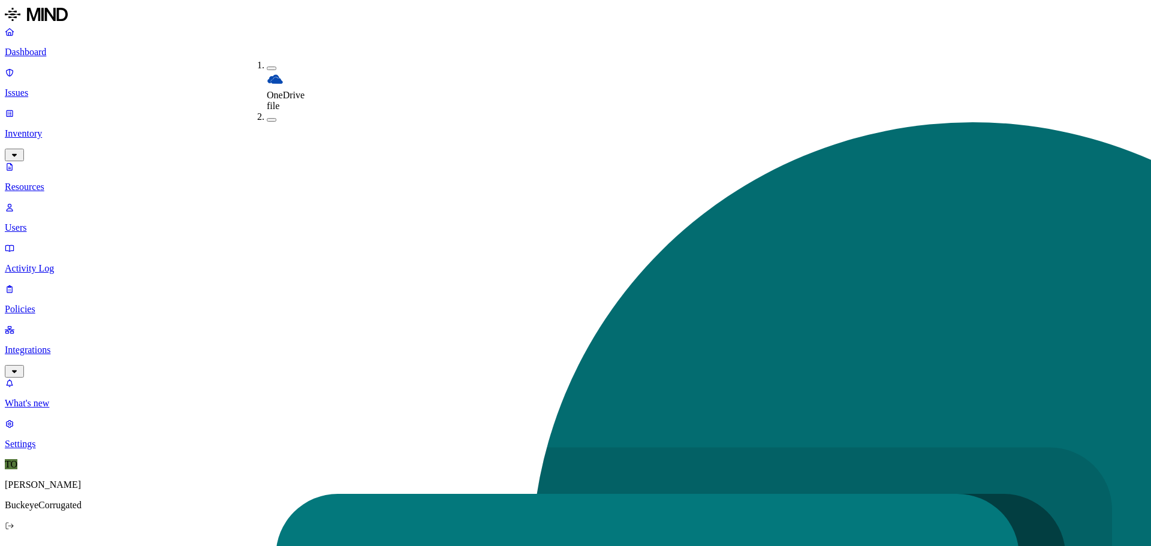
click at [269, 543] on h2 "Resources" at bounding box center [576, 551] width 1142 height 16
